Goal: Information Seeking & Learning: Learn about a topic

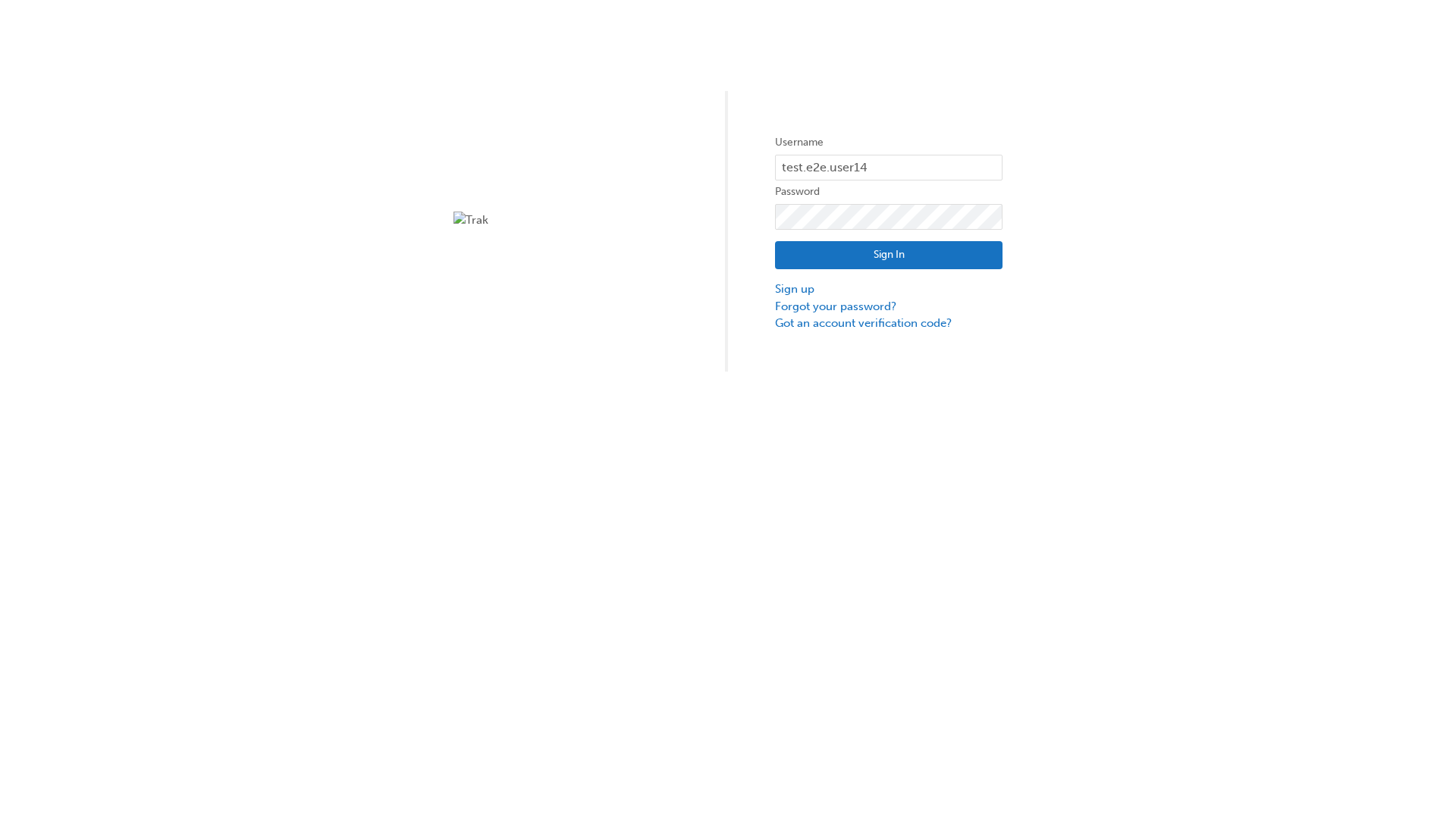
type input "test.e2e.user14"
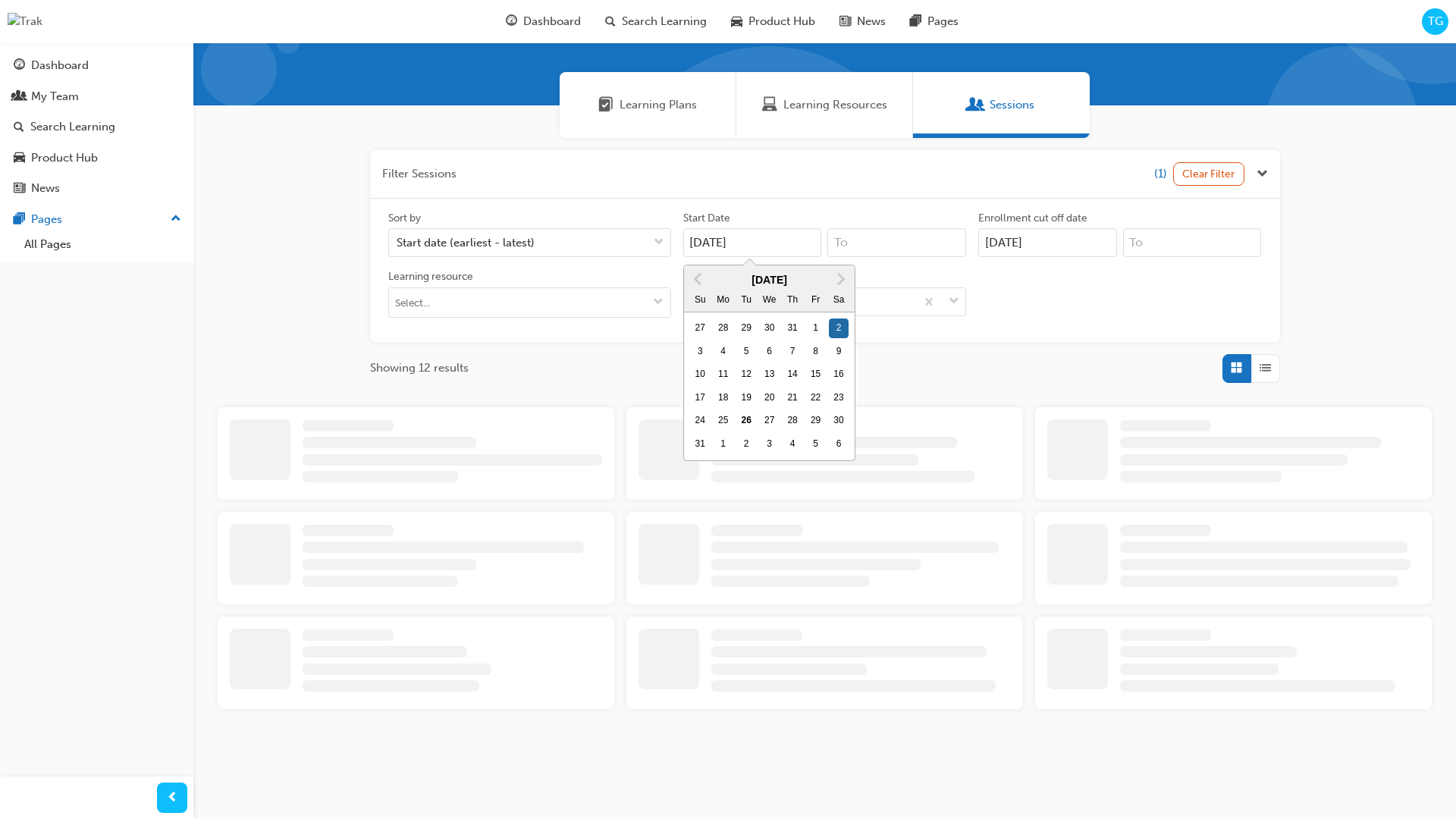
type input "[DATE]"
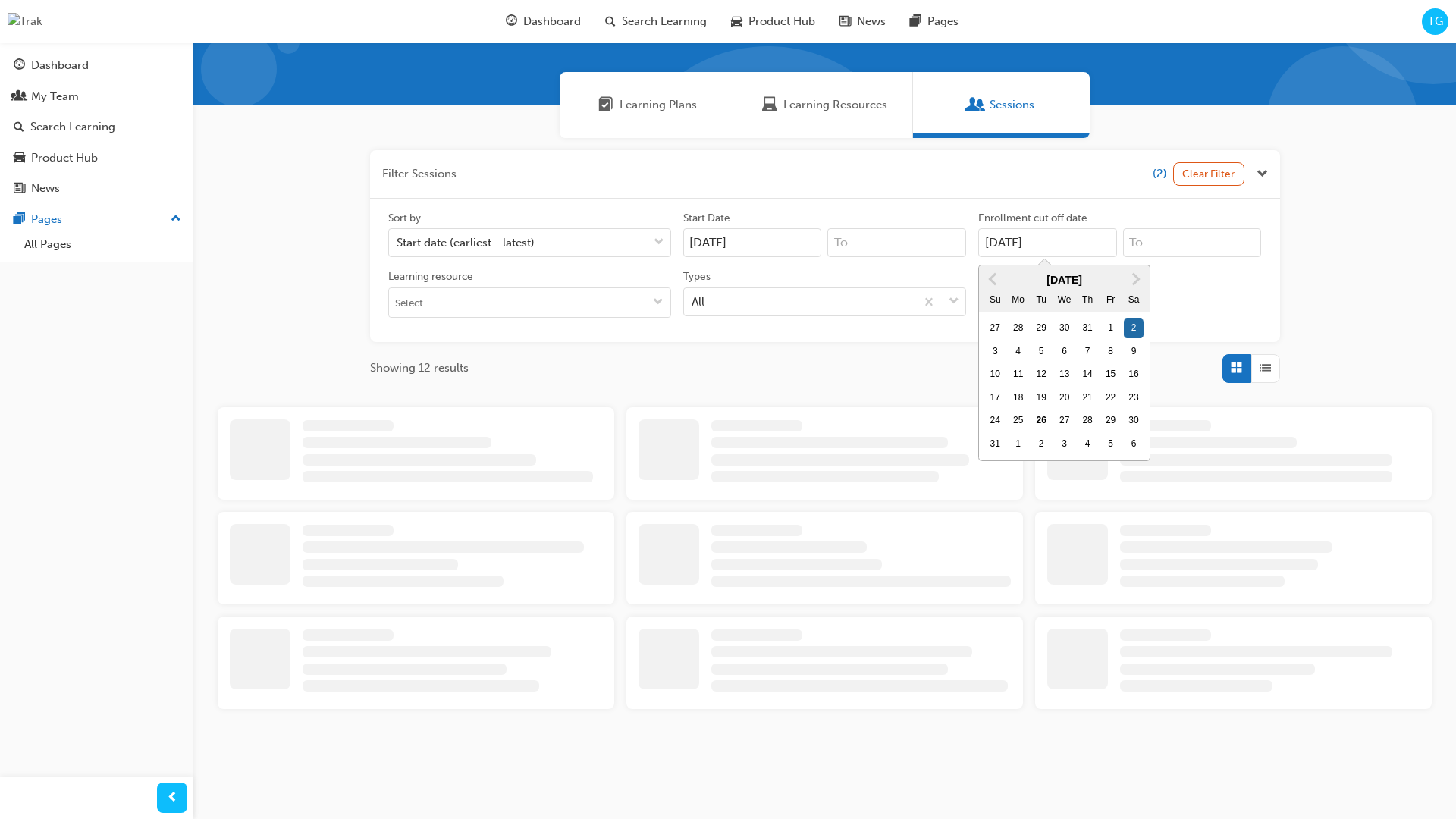
type input "[DATE]"
click at [693, 294] on input "Types All" at bounding box center [692, 300] width 2 height 13
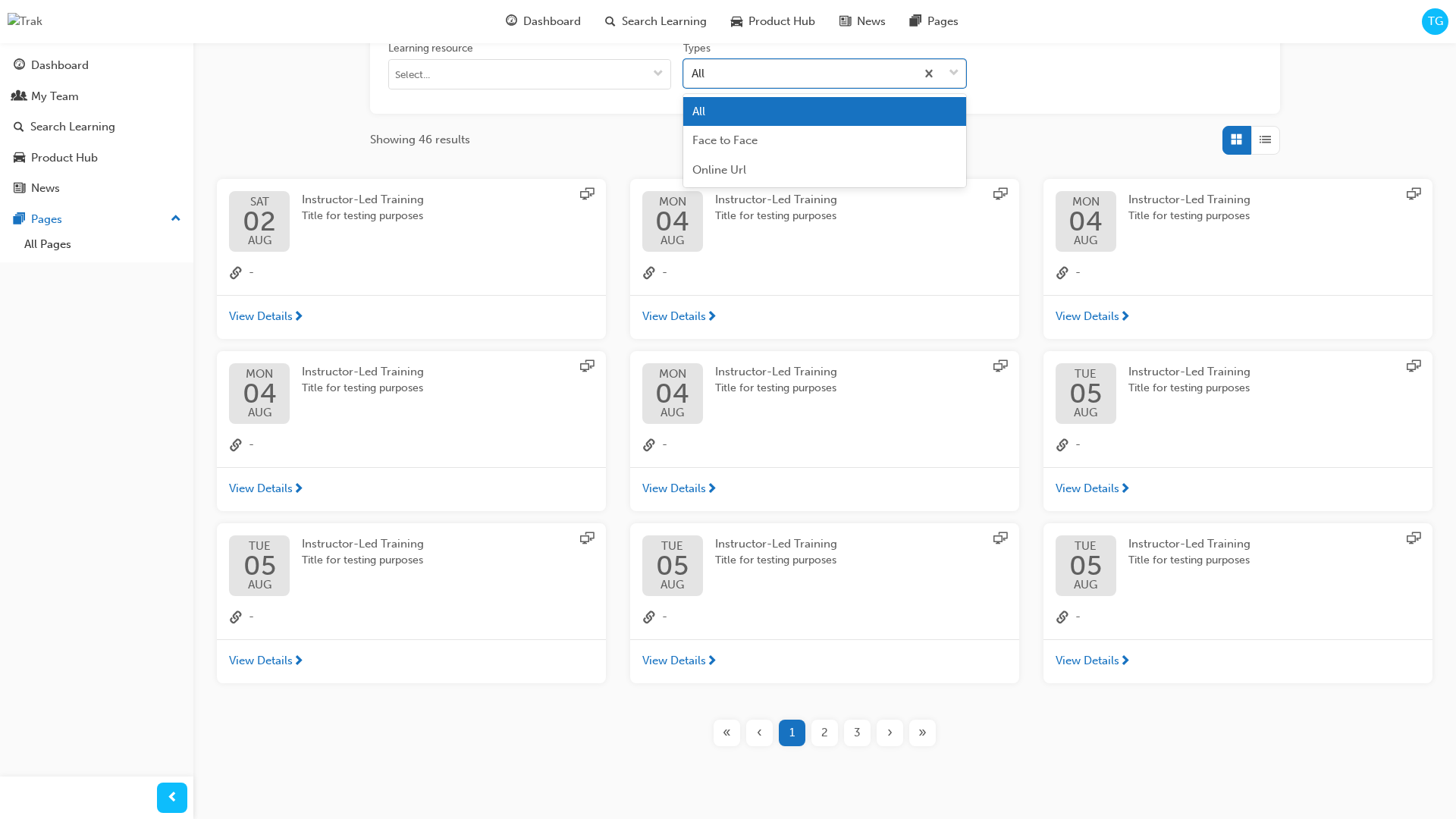
scroll to position [340, 0]
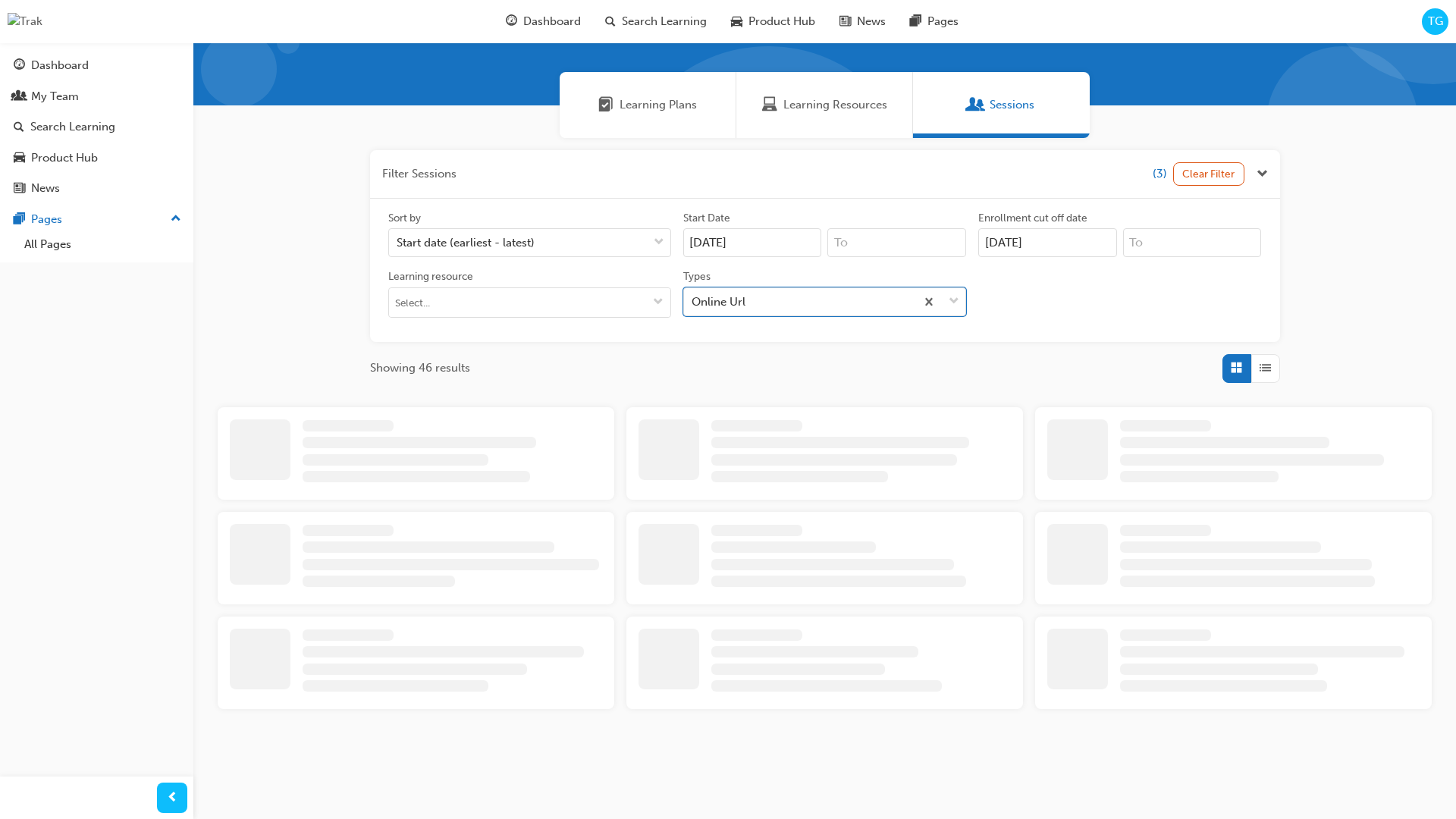
scroll to position [340, 0]
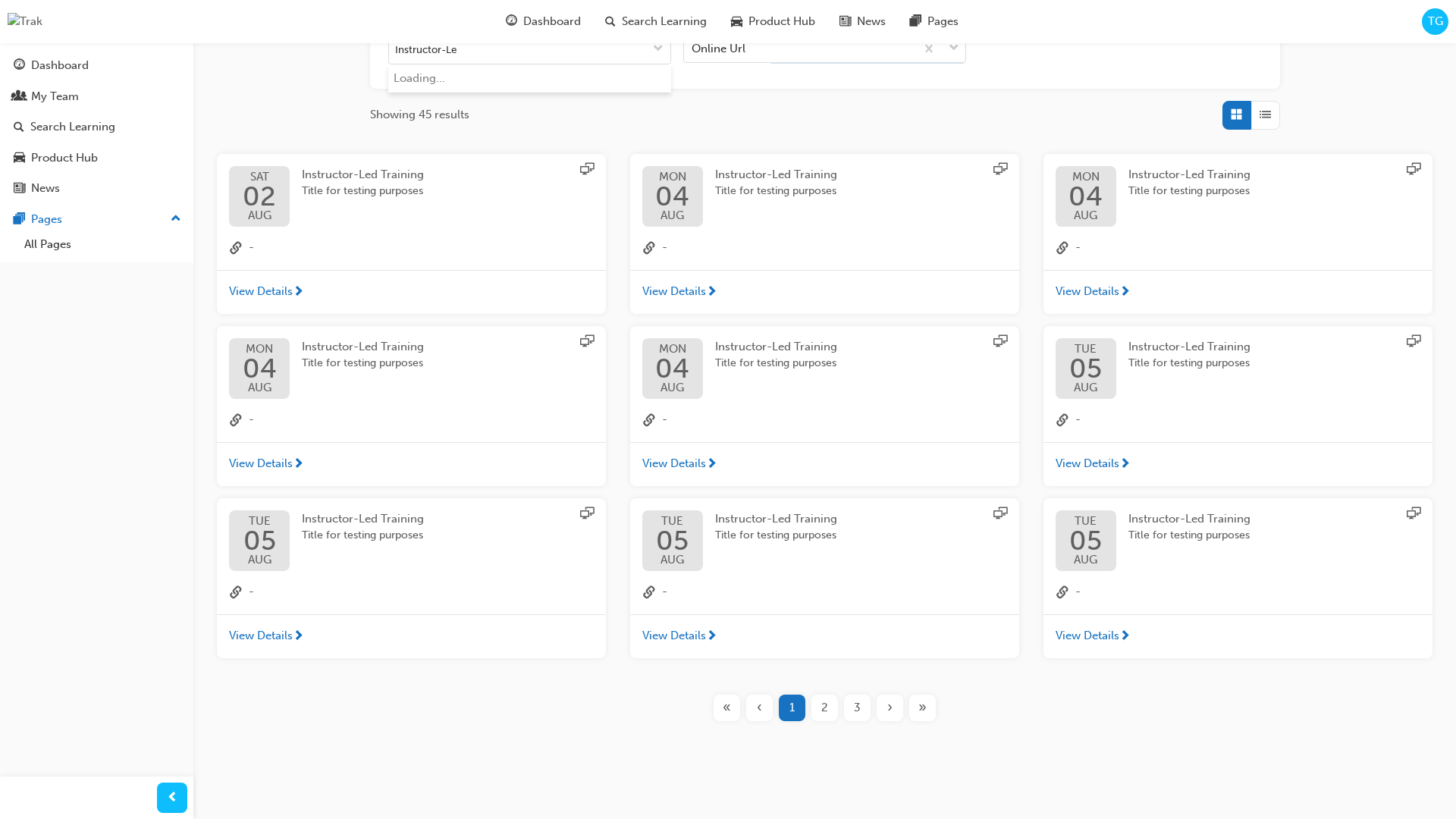
type input "Instructor-Led"
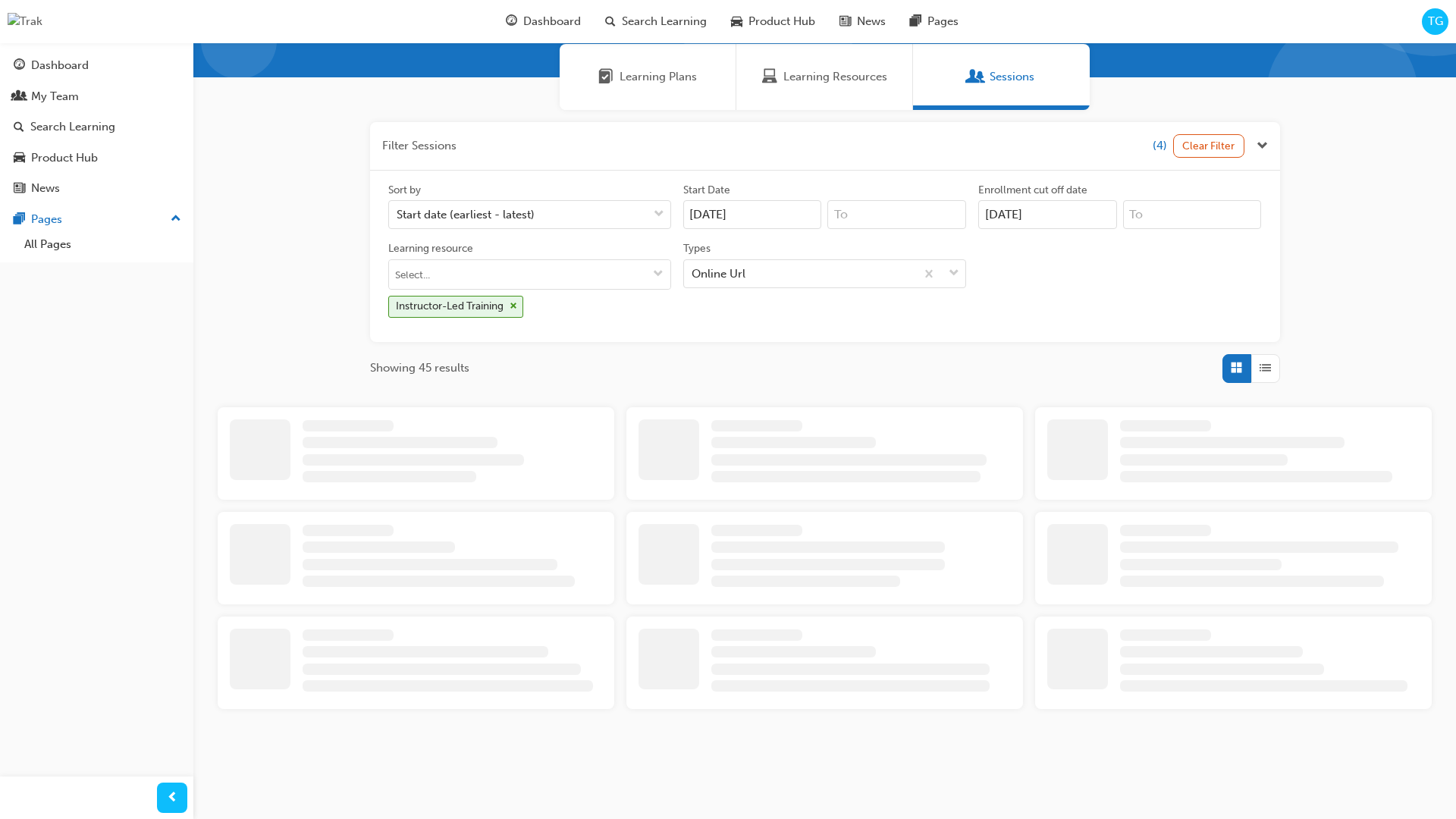
scroll to position [340, 0]
